Goal: Information Seeking & Learning: Learn about a topic

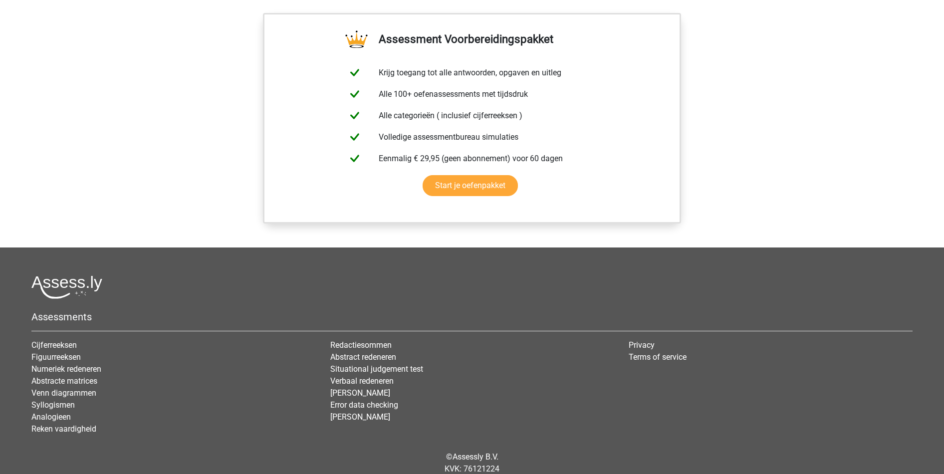
scroll to position [831, 0]
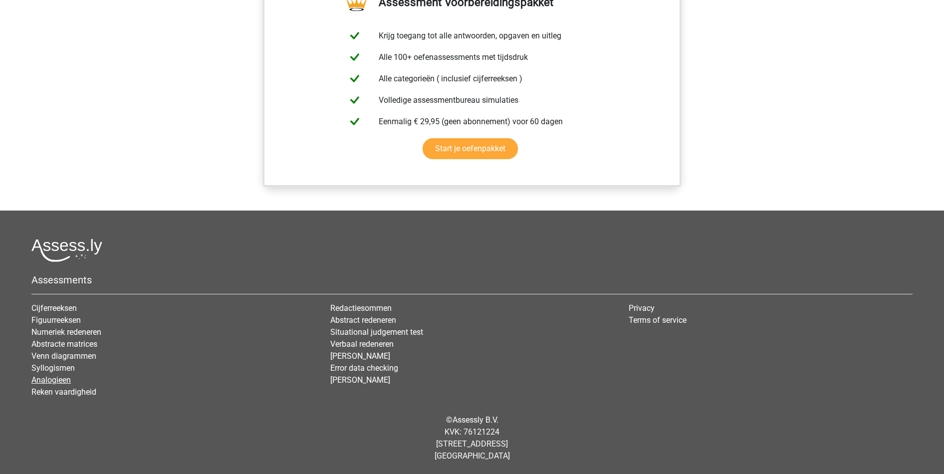
click at [65, 377] on link "Analogieen" at bounding box center [50, 379] width 39 height 9
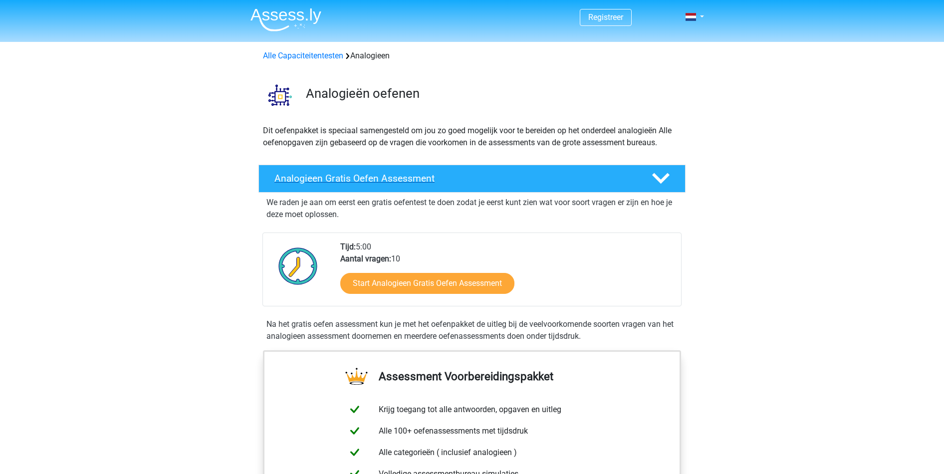
click at [655, 175] on polygon at bounding box center [660, 178] width 17 height 11
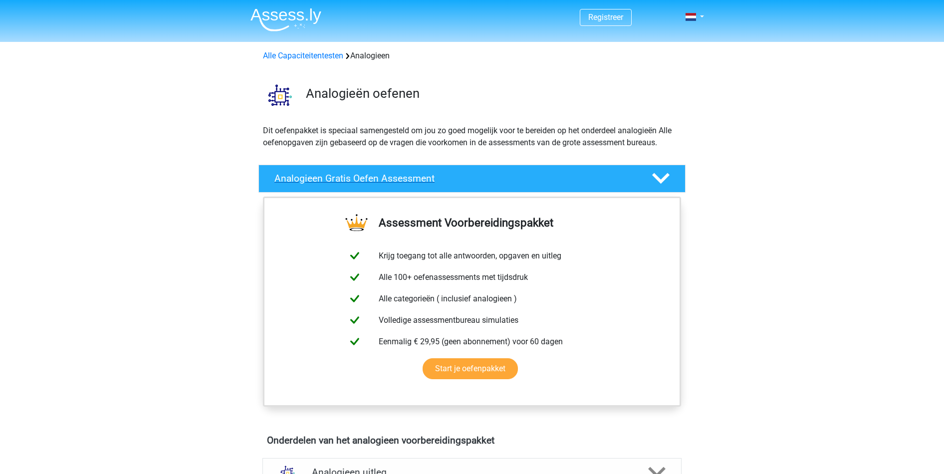
click at [655, 175] on polygon at bounding box center [660, 178] width 17 height 11
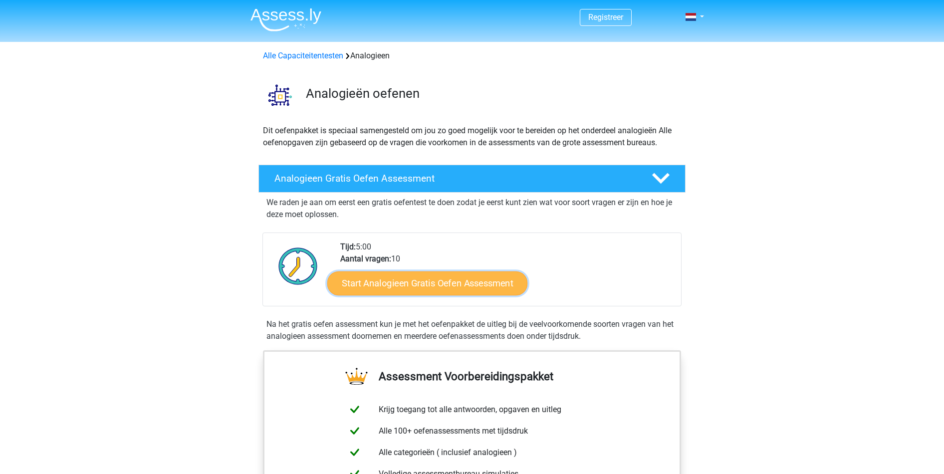
click at [417, 278] on link "Start Analogieen Gratis Oefen Assessment" at bounding box center [427, 283] width 200 height 24
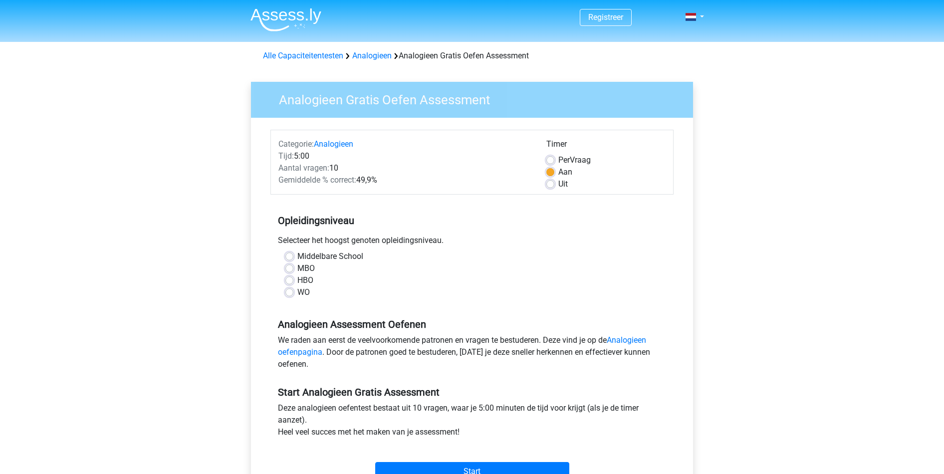
click at [297, 253] on label "Middelbare School" at bounding box center [330, 257] width 66 height 12
click at [291, 253] on input "Middelbare School" at bounding box center [289, 256] width 8 height 10
radio input "true"
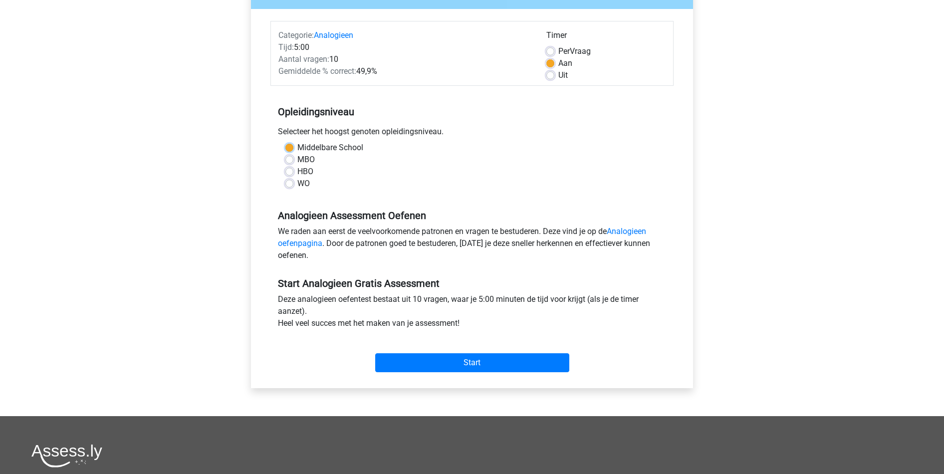
scroll to position [180, 0]
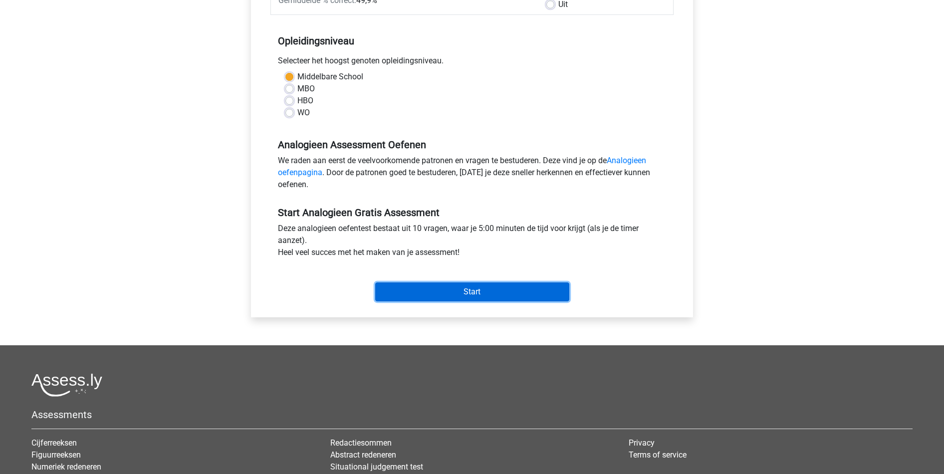
click at [465, 290] on input "Start" at bounding box center [472, 291] width 194 height 19
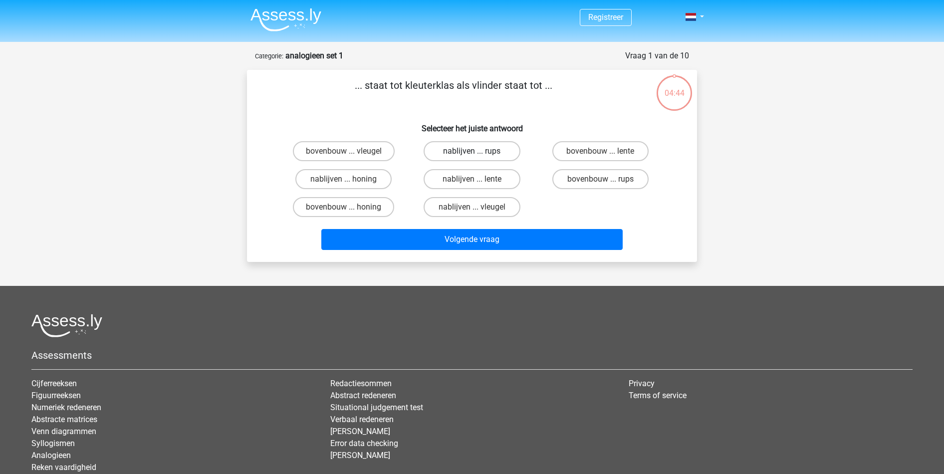
click at [456, 153] on label "nablijven ... rups" at bounding box center [472, 151] width 96 height 20
click at [472, 153] on input "nablijven ... rups" at bounding box center [475, 154] width 6 height 6
radio input "true"
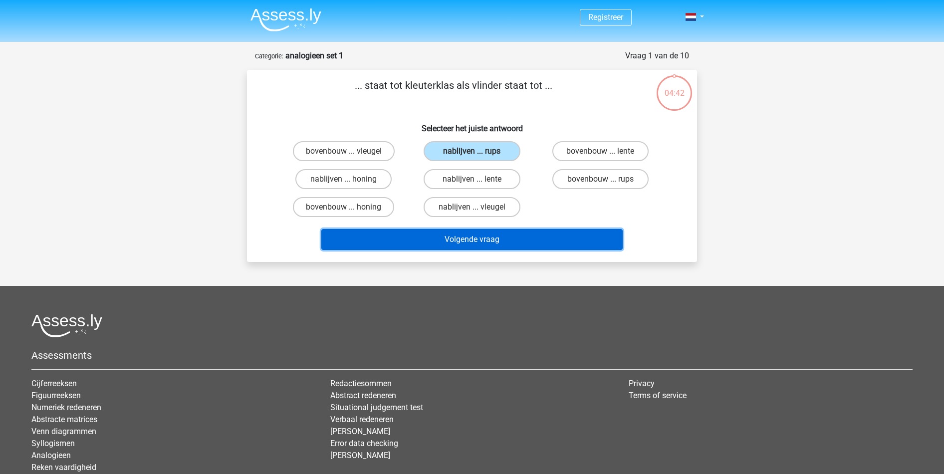
click at [495, 244] on button "Volgende vraag" at bounding box center [472, 239] width 302 height 21
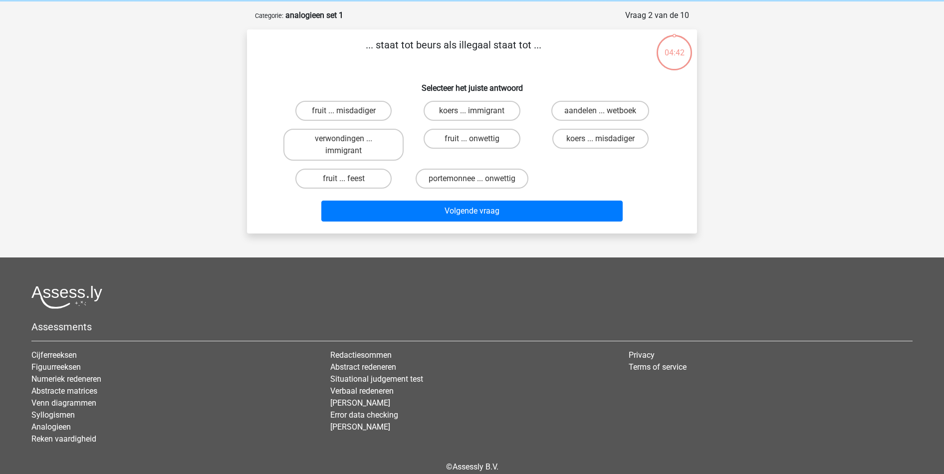
scroll to position [50, 0]
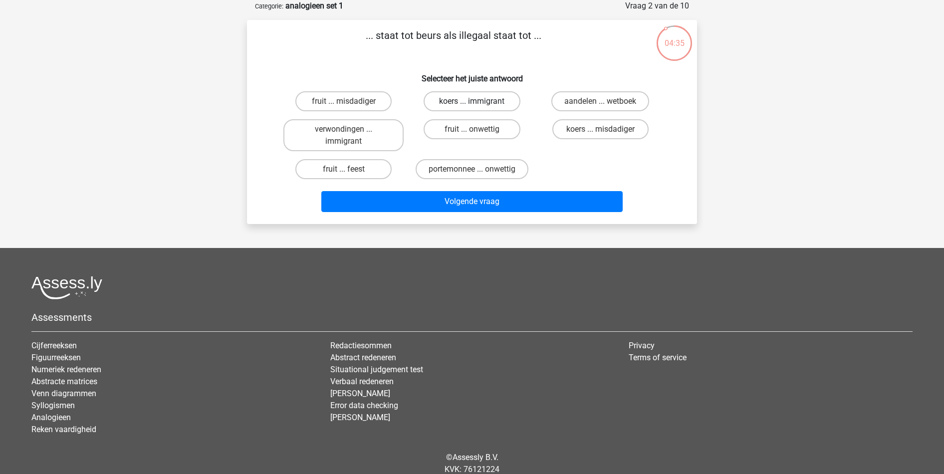
click at [478, 97] on label "koers ... immigrant" at bounding box center [472, 101] width 96 height 20
click at [478, 101] on input "koers ... immigrant" at bounding box center [475, 104] width 6 height 6
radio input "true"
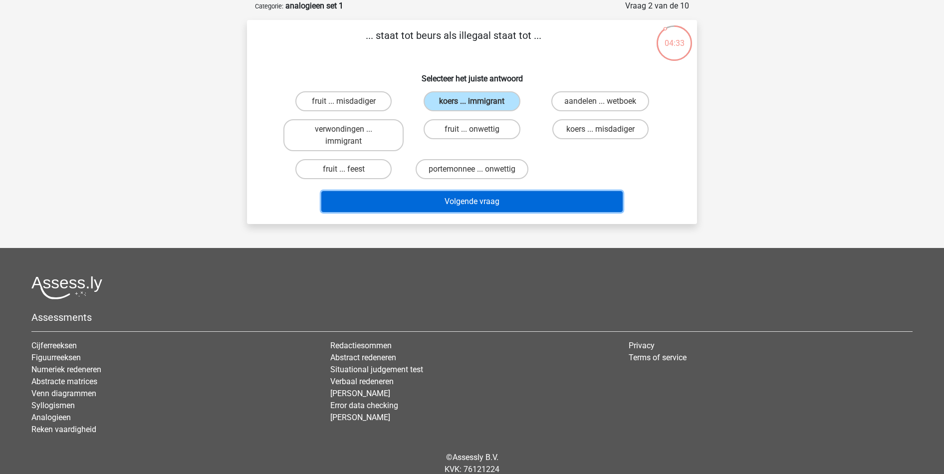
click at [505, 201] on button "Volgende vraag" at bounding box center [472, 201] width 302 height 21
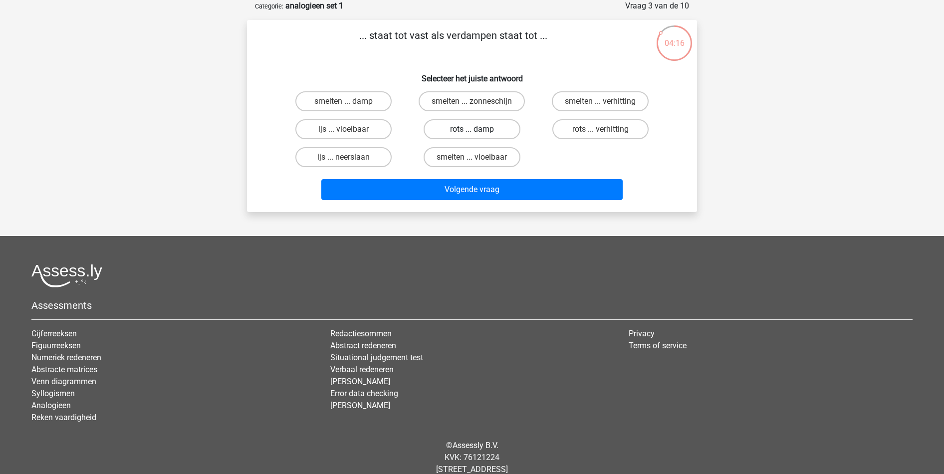
click at [504, 125] on label "rots ... damp" at bounding box center [472, 129] width 96 height 20
click at [479, 129] on input "rots ... damp" at bounding box center [475, 132] width 6 height 6
radio input "true"
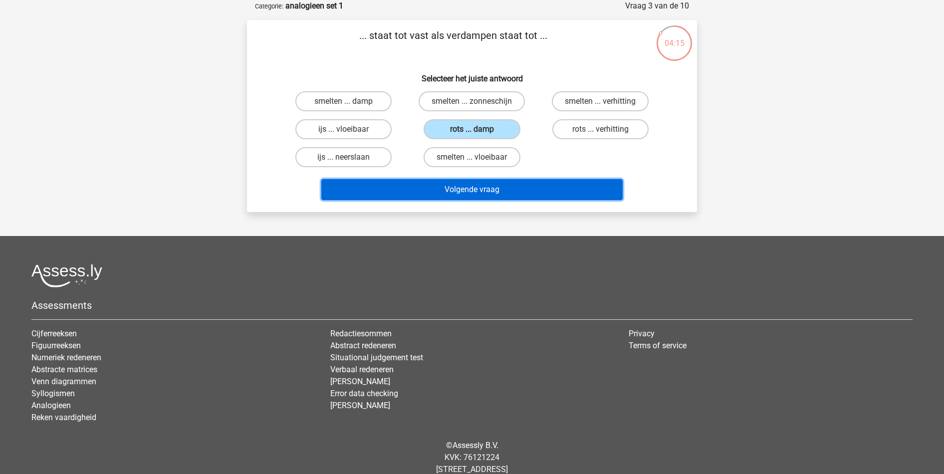
click at [509, 196] on button "Volgende vraag" at bounding box center [472, 189] width 302 height 21
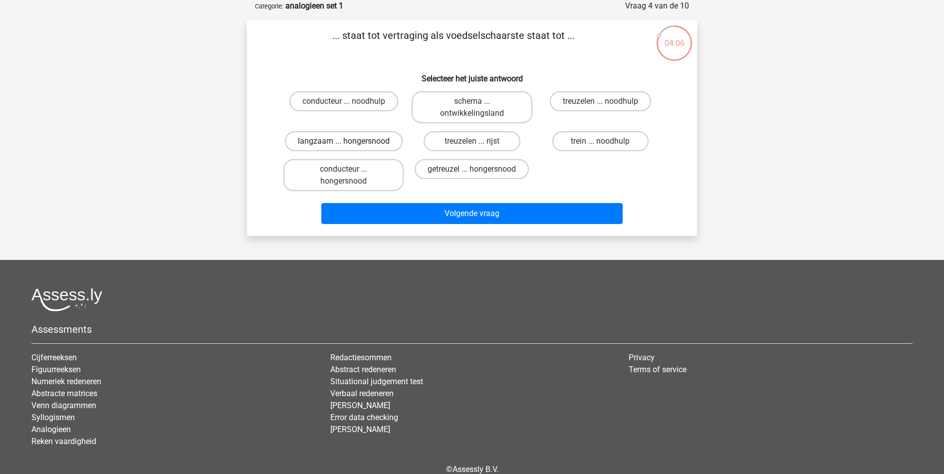
click at [369, 138] on label "langzaam ... hongersnood" at bounding box center [344, 141] width 118 height 20
click at [350, 141] on input "langzaam ... hongersnood" at bounding box center [347, 144] width 6 height 6
radio input "true"
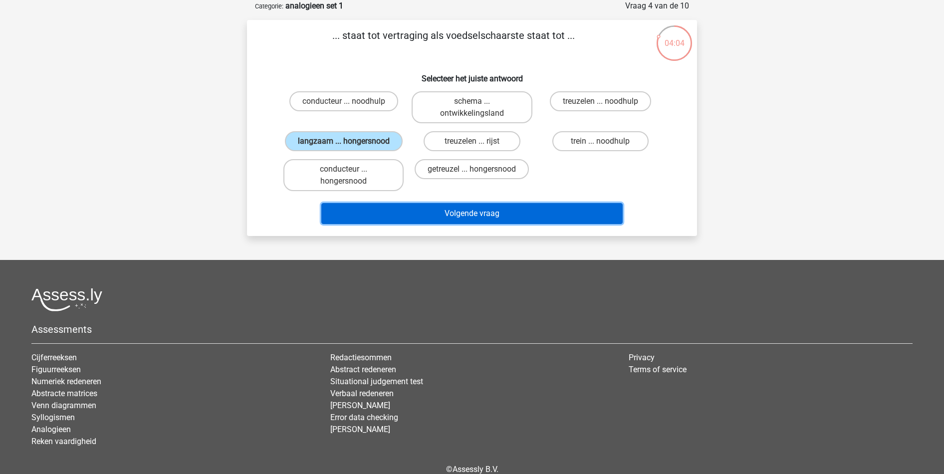
click at [470, 217] on button "Volgende vraag" at bounding box center [472, 213] width 302 height 21
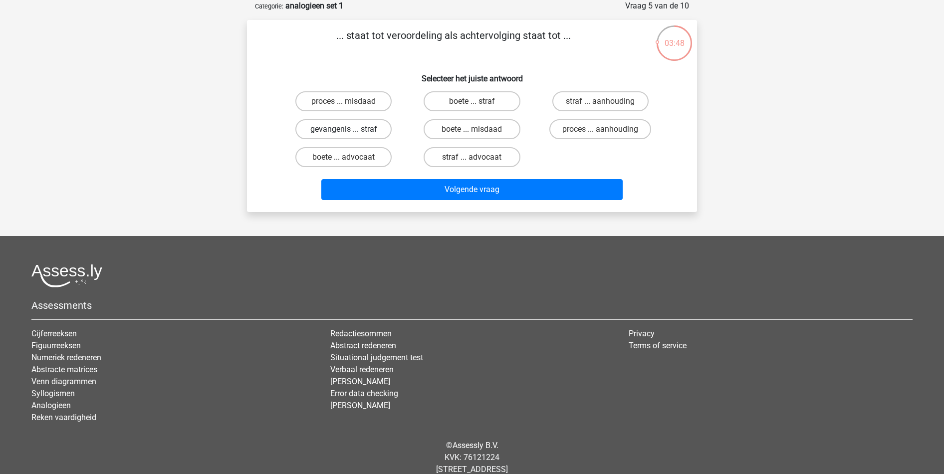
click at [349, 127] on label "gevangenis ... straf" at bounding box center [343, 129] width 96 height 20
click at [349, 129] on input "gevangenis ... straf" at bounding box center [347, 132] width 6 height 6
radio input "true"
drag, startPoint x: 597, startPoint y: 127, endPoint x: 598, endPoint y: 133, distance: 6.2
click at [597, 130] on label "proces ... aanhouding" at bounding box center [600, 129] width 102 height 20
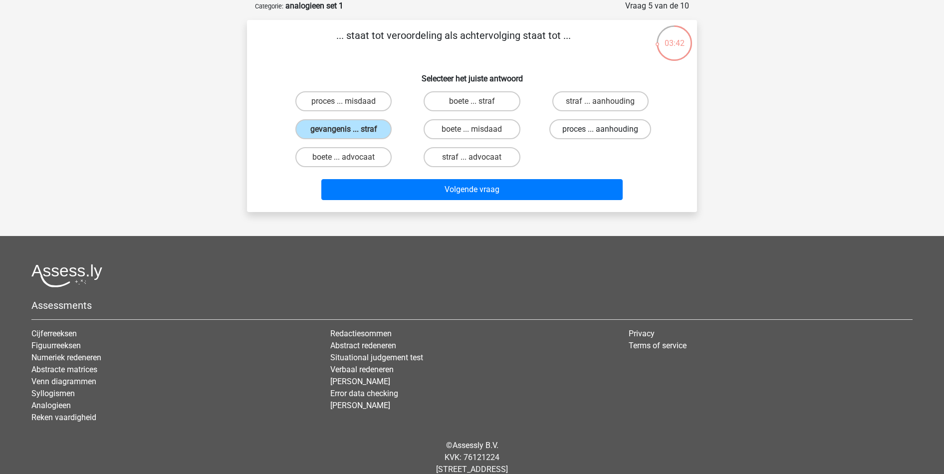
click at [600, 130] on input "proces ... aanhouding" at bounding box center [603, 132] width 6 height 6
radio input "true"
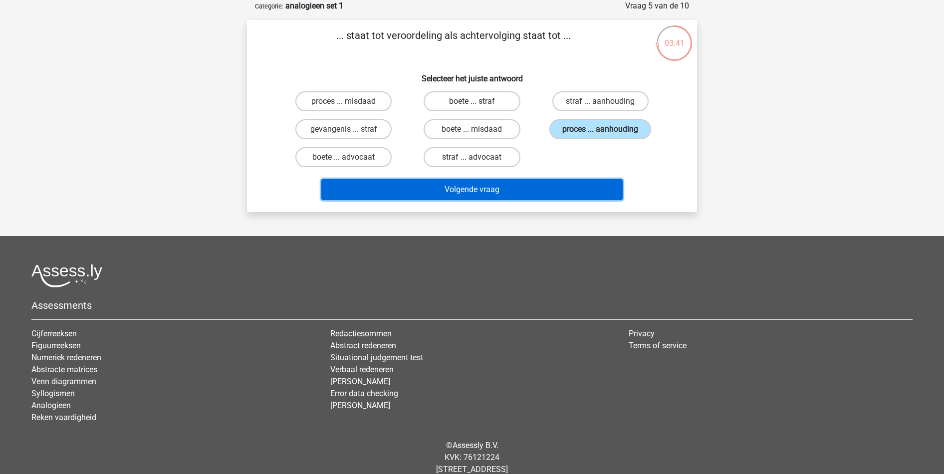
click at [577, 185] on button "Volgende vraag" at bounding box center [472, 189] width 302 height 21
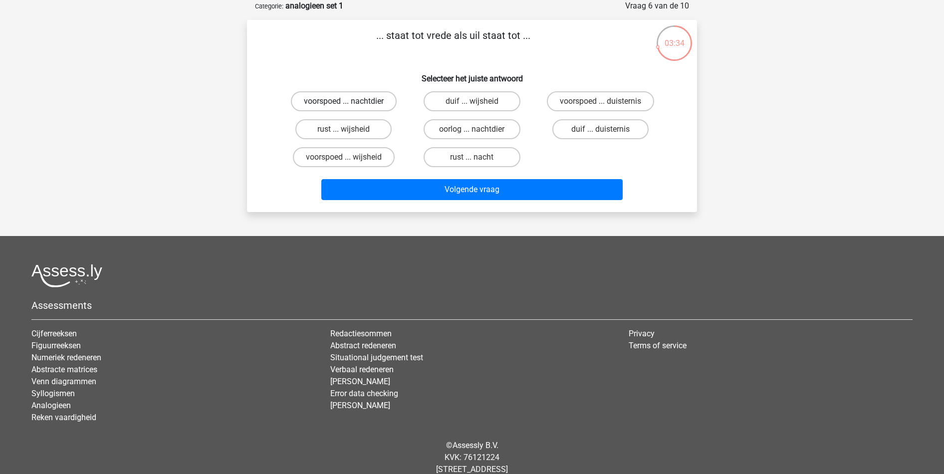
click at [381, 96] on label "voorspoed ... nachtdier" at bounding box center [344, 101] width 106 height 20
click at [350, 101] on input "voorspoed ... nachtdier" at bounding box center [347, 104] width 6 height 6
radio input "true"
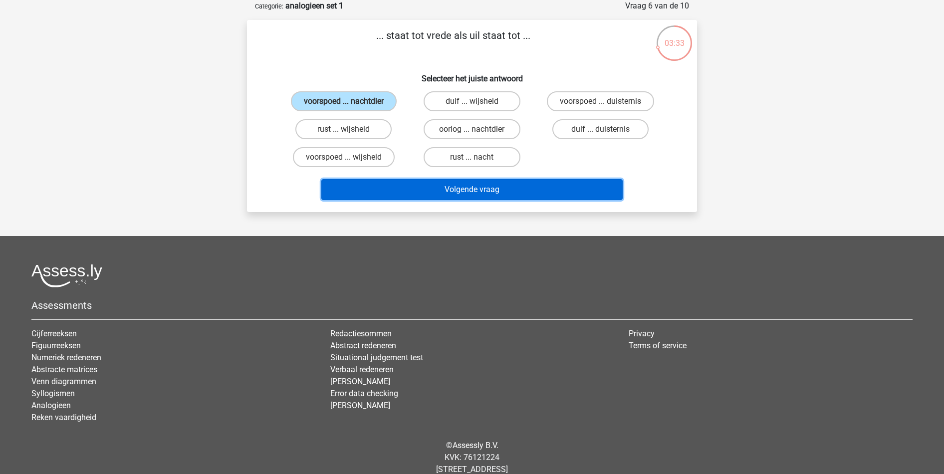
click at [490, 187] on button "Volgende vraag" at bounding box center [472, 189] width 302 height 21
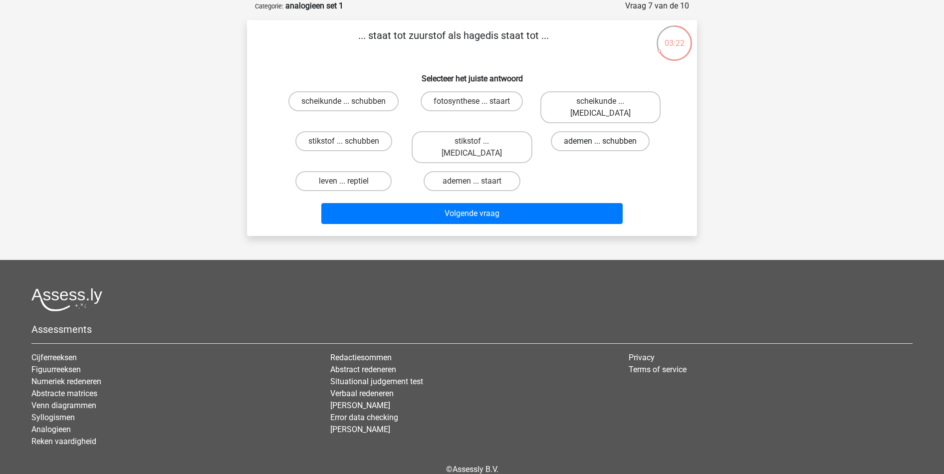
click at [593, 131] on label "ademen ... schubben" at bounding box center [600, 141] width 99 height 20
click at [600, 141] on input "ademen ... schubben" at bounding box center [603, 144] width 6 height 6
radio input "true"
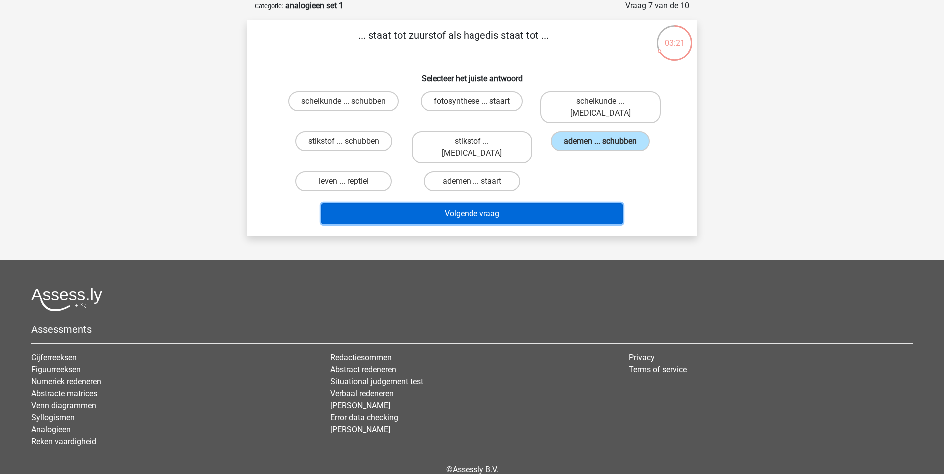
click at [519, 203] on button "Volgende vraag" at bounding box center [472, 213] width 302 height 21
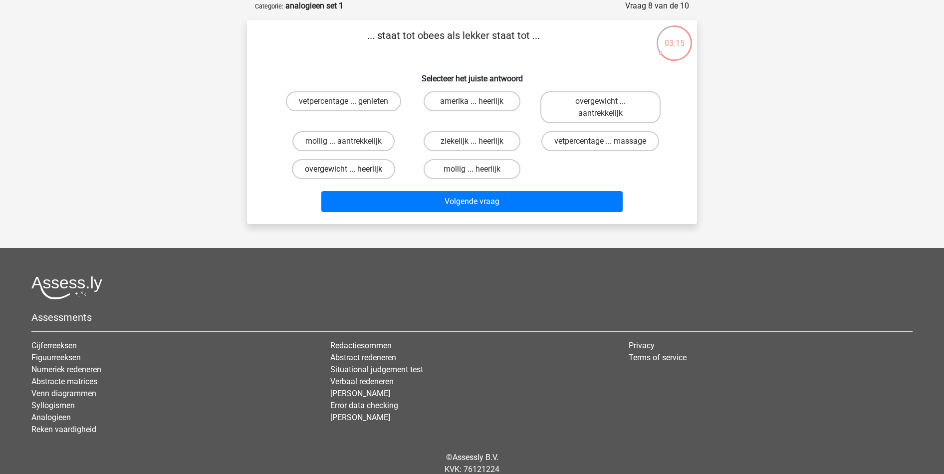
click at [358, 161] on label "overgewicht ... heerlijk" at bounding box center [343, 169] width 103 height 20
click at [350, 169] on input "overgewicht ... heerlijk" at bounding box center [347, 172] width 6 height 6
radio input "true"
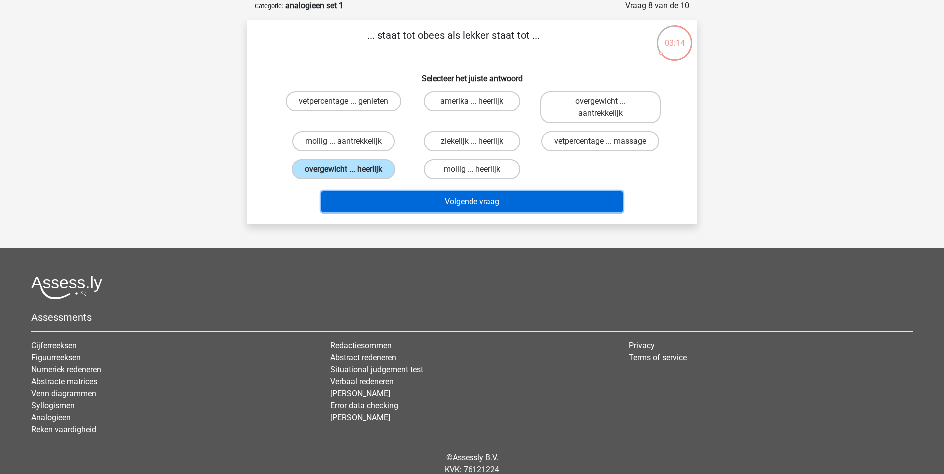
click at [476, 203] on button "Volgende vraag" at bounding box center [472, 201] width 302 height 21
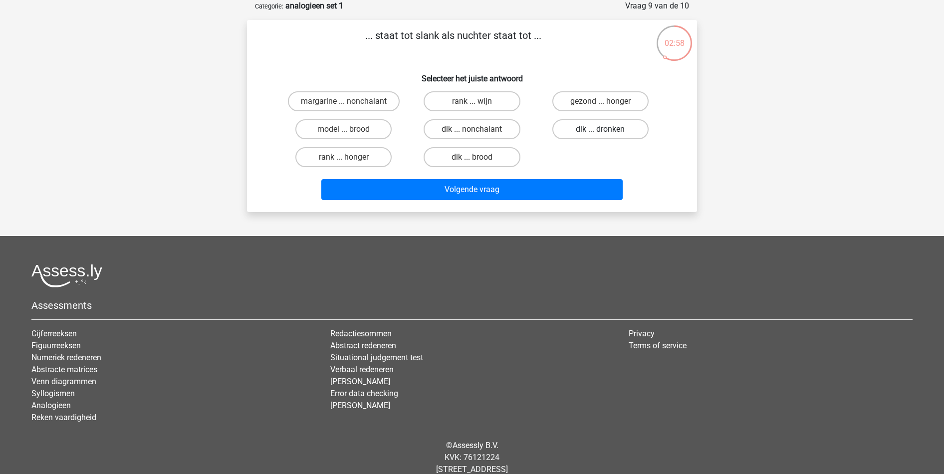
click at [607, 117] on div "margarine ... nonchalant rank ... wijn gezond ... honger model ... brood dik ..…" at bounding box center [471, 129] width 385 height 84
click at [605, 125] on label "dik ... dronken" at bounding box center [600, 129] width 96 height 20
click at [605, 129] on input "dik ... dronken" at bounding box center [603, 132] width 6 height 6
radio input "true"
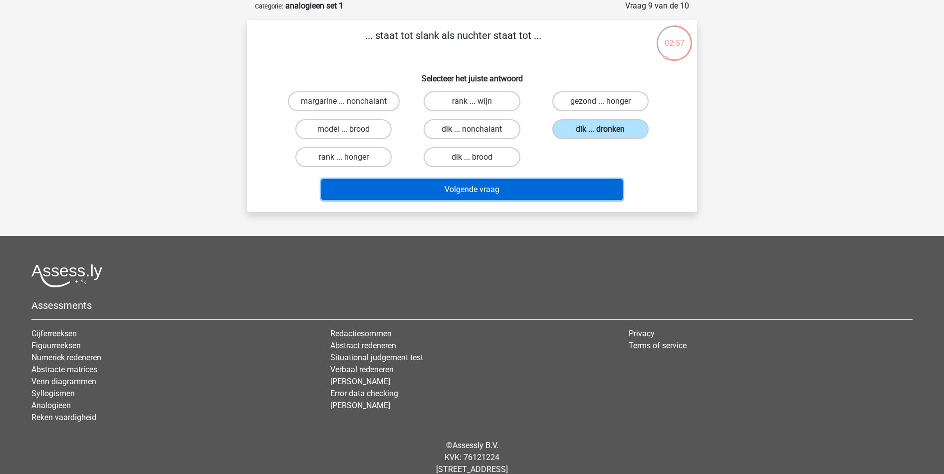
click at [533, 189] on button "Volgende vraag" at bounding box center [472, 189] width 302 height 21
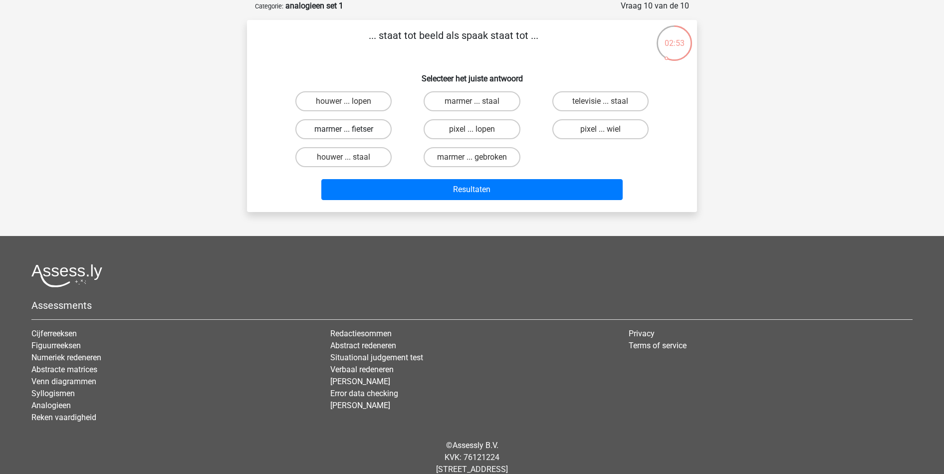
click at [376, 125] on label "marmer ... fietser" at bounding box center [343, 129] width 96 height 20
click at [350, 129] on input "marmer ... fietser" at bounding box center [347, 132] width 6 height 6
radio input "true"
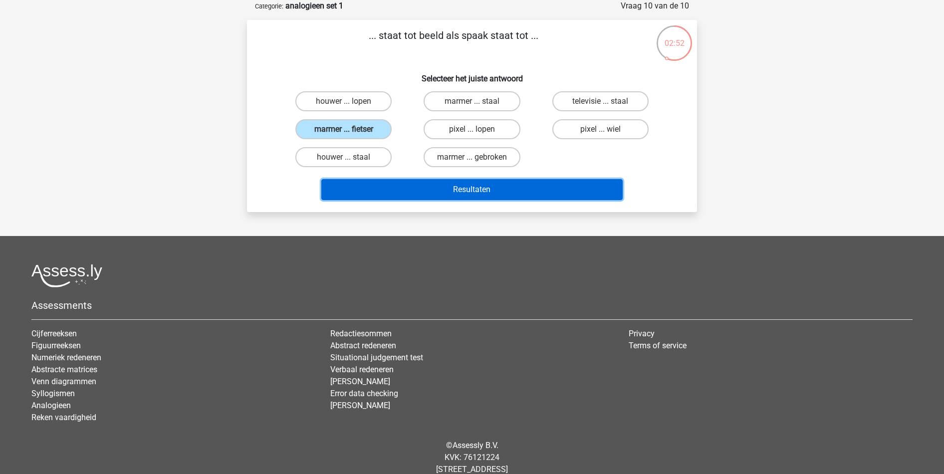
click at [475, 197] on button "Resultaten" at bounding box center [472, 189] width 302 height 21
